Goal: Task Accomplishment & Management: Manage account settings

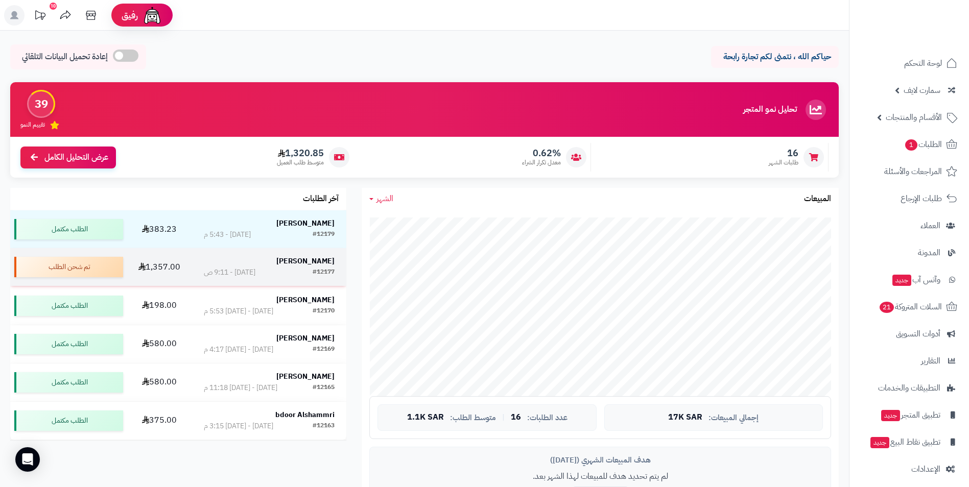
click at [287, 259] on strong "[PERSON_NAME]" at bounding box center [305, 261] width 58 height 11
